Goal: Information Seeking & Learning: Learn about a topic

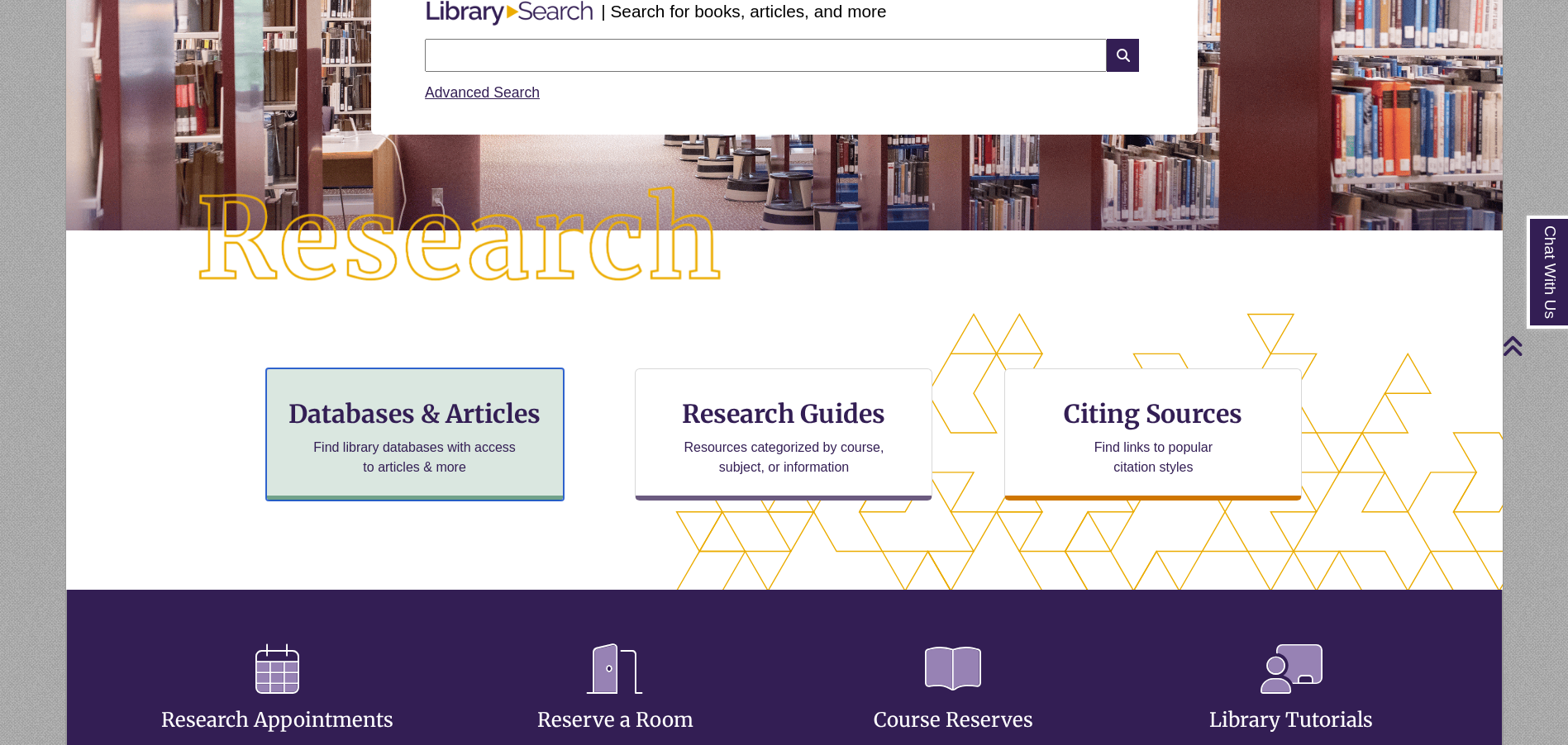
click at [451, 414] on h3 "Databases & Articles" at bounding box center [415, 414] width 270 height 32
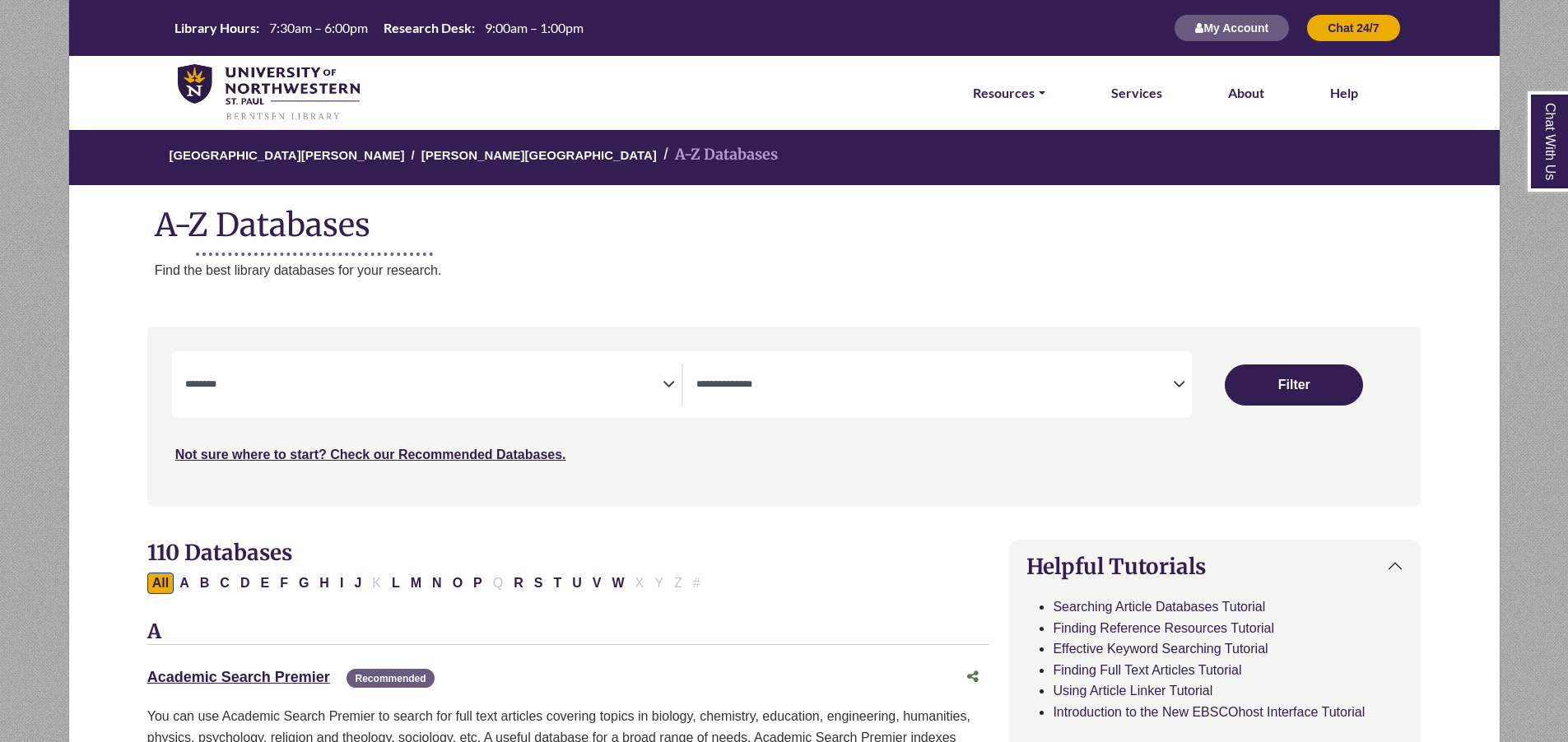
select select "Database Subject Filter"
select select "Database Types Filter"
click at [221, 583] on button "C" at bounding box center [225, 583] width 20 height 21
select select "Database Subject Filter"
select select "Database Types Filter"
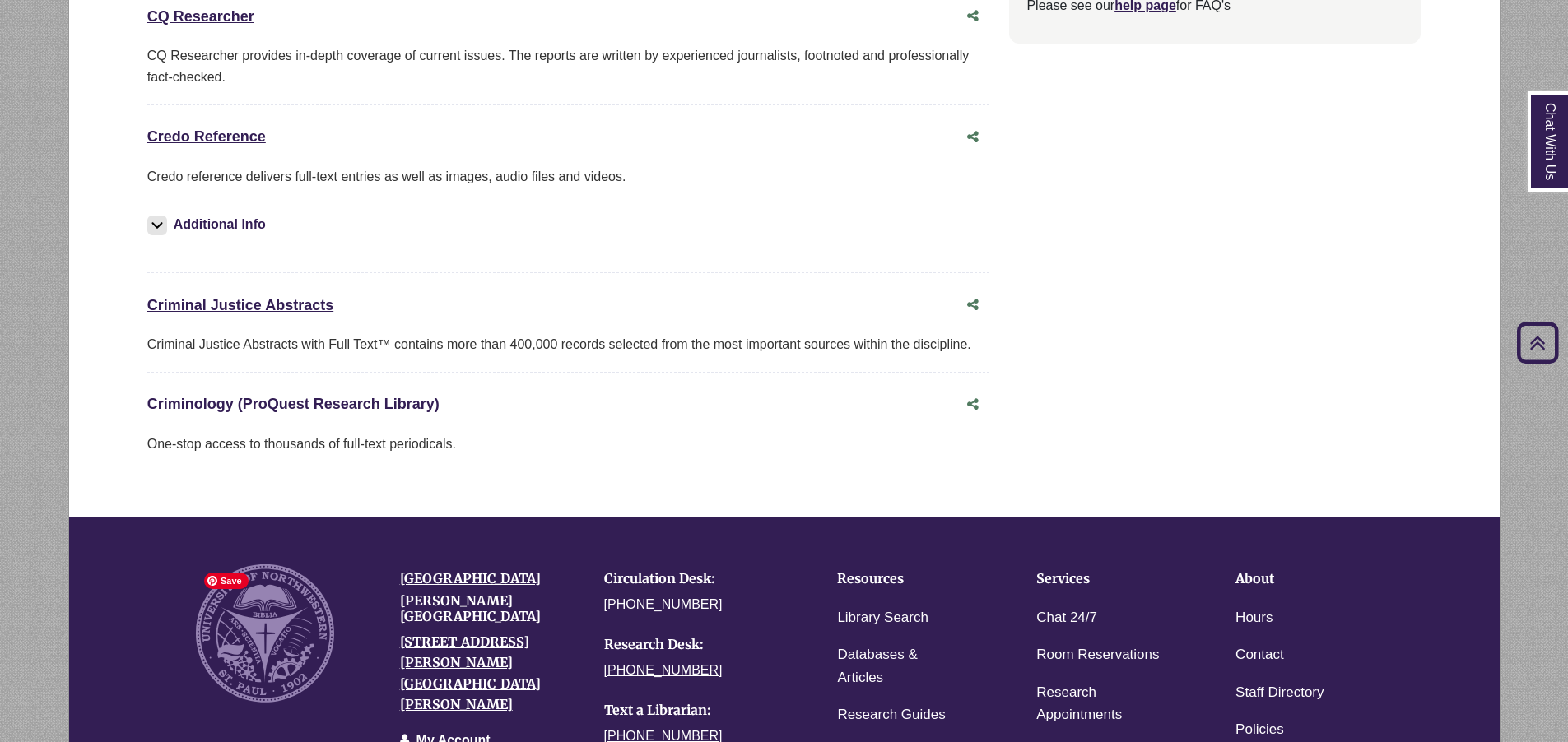
scroll to position [1851, 0]
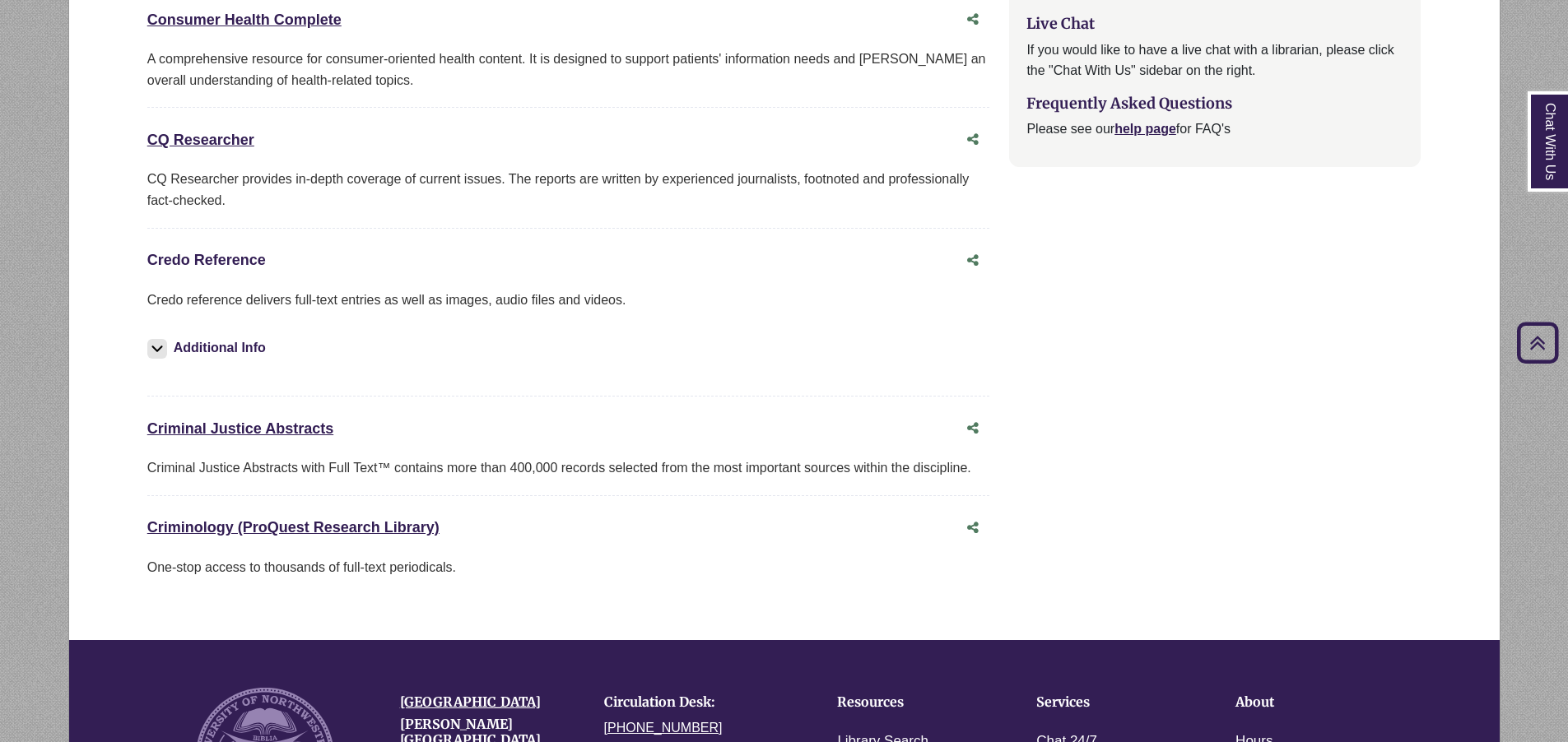
click at [183, 259] on link "Credo Reference This link opens in a new window" at bounding box center [206, 260] width 118 height 17
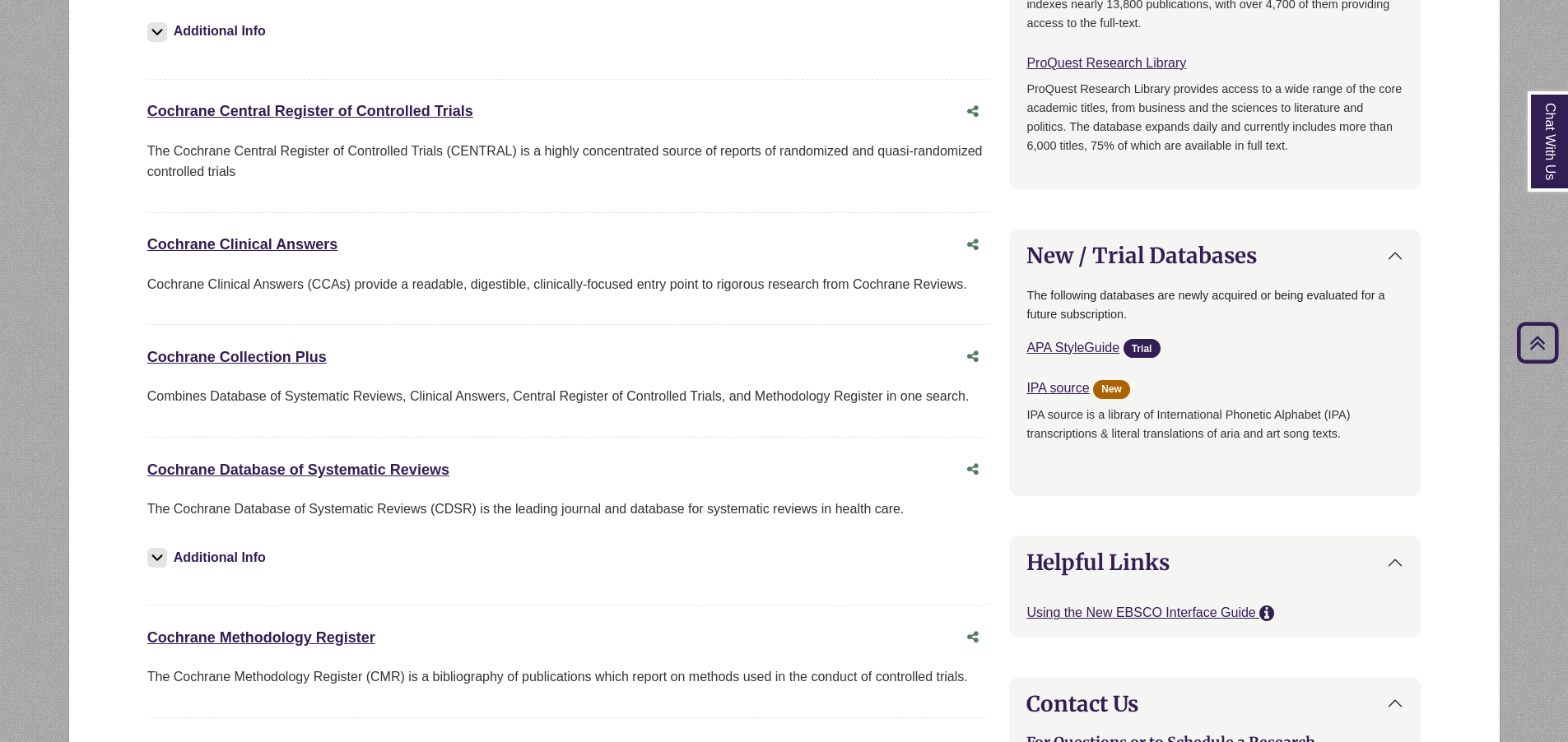
scroll to position [740, 0]
